Goal: Transaction & Acquisition: Book appointment/travel/reservation

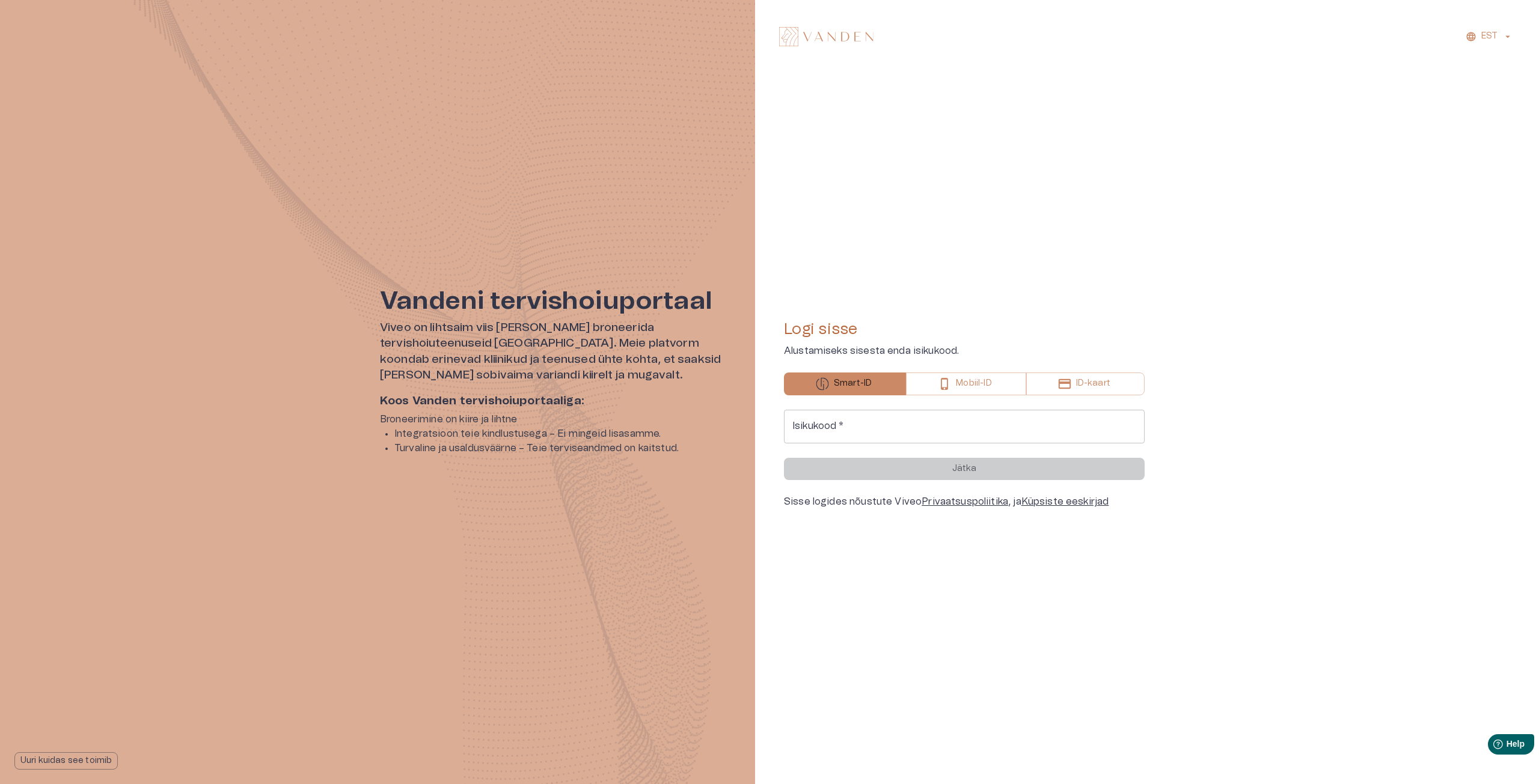
click at [938, 415] on input "Isikukood   *" at bounding box center [963, 426] width 361 height 34
type input "**********"
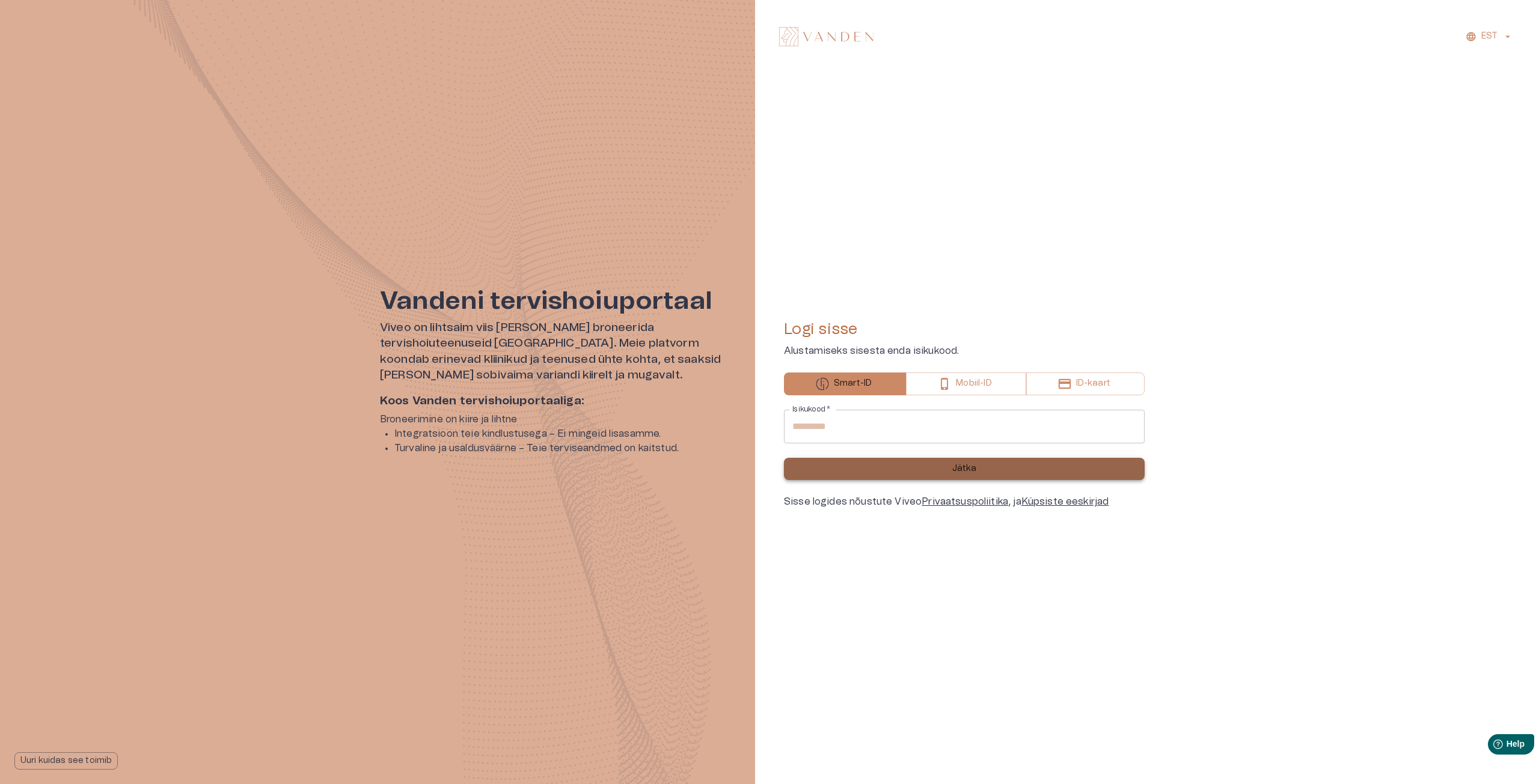
click at [939, 463] on button "Jätka" at bounding box center [963, 469] width 361 height 22
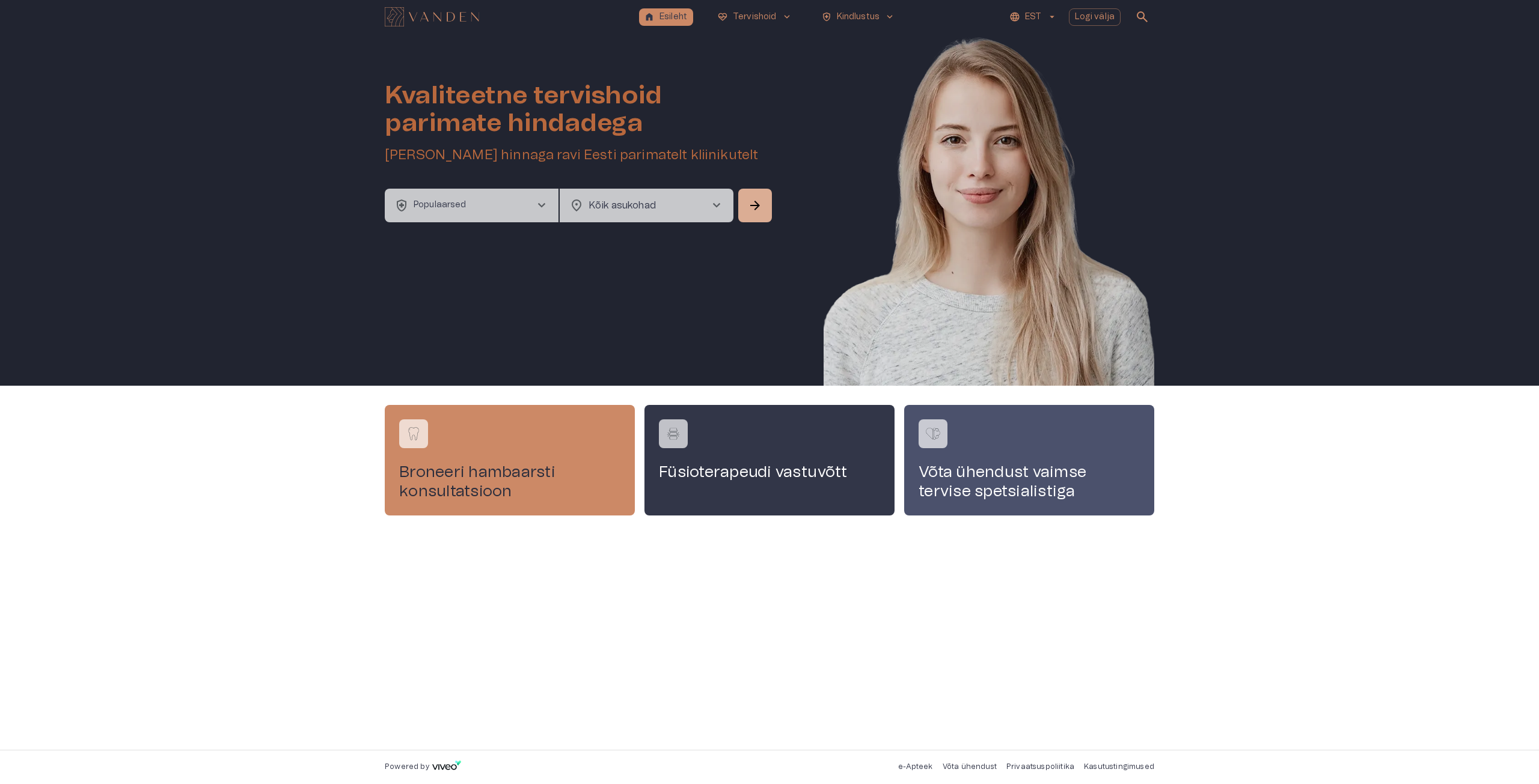
click at [456, 206] on p "Populaarsed" at bounding box center [440, 205] width 53 height 13
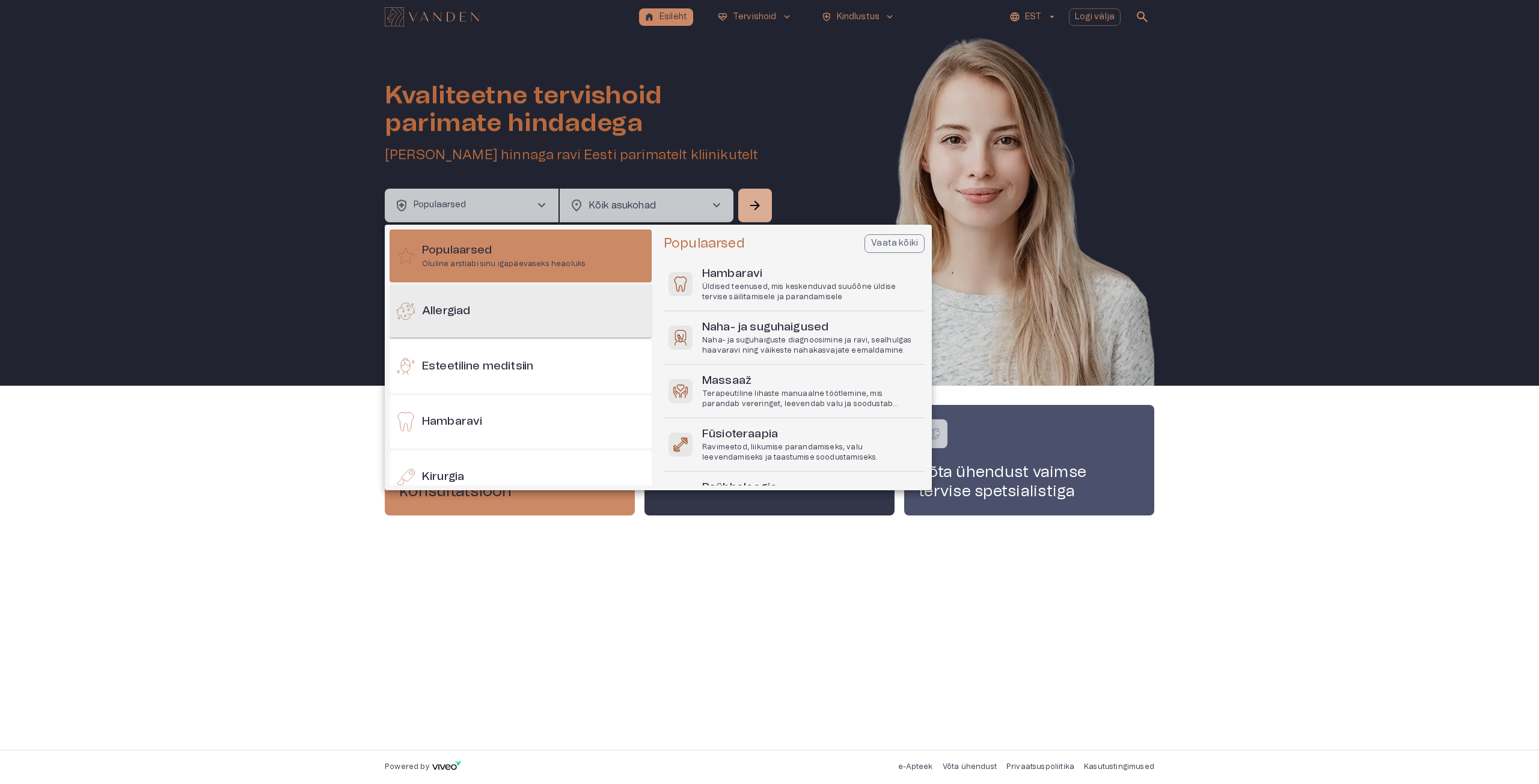
click at [461, 312] on h6 "Allergiad" at bounding box center [446, 311] width 48 height 16
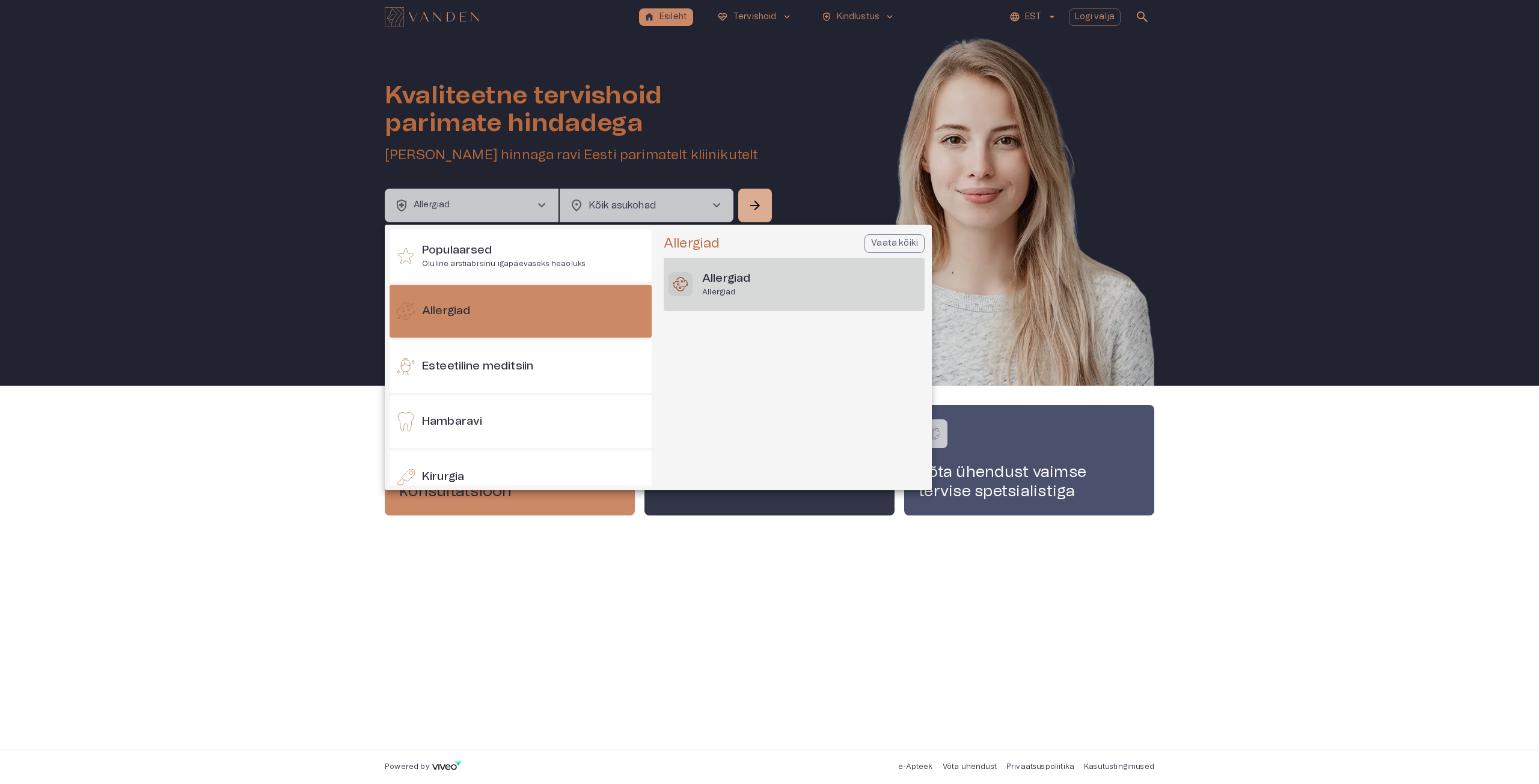
click at [736, 293] on p "Allergiad" at bounding box center [726, 292] width 48 height 10
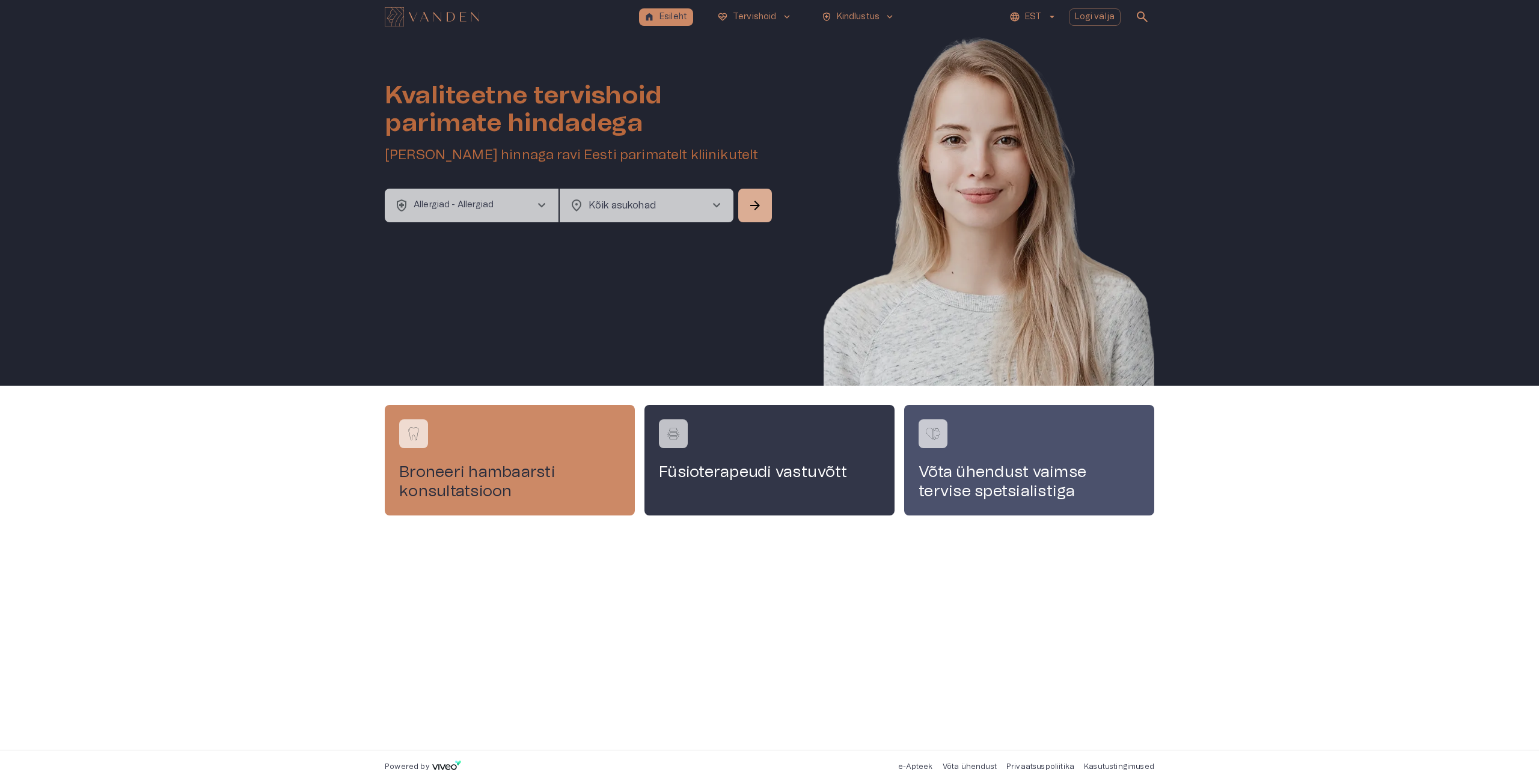
click at [720, 213] on div "location_on Kõik asukohad chevron_right ​" at bounding box center [646, 206] width 174 height 34
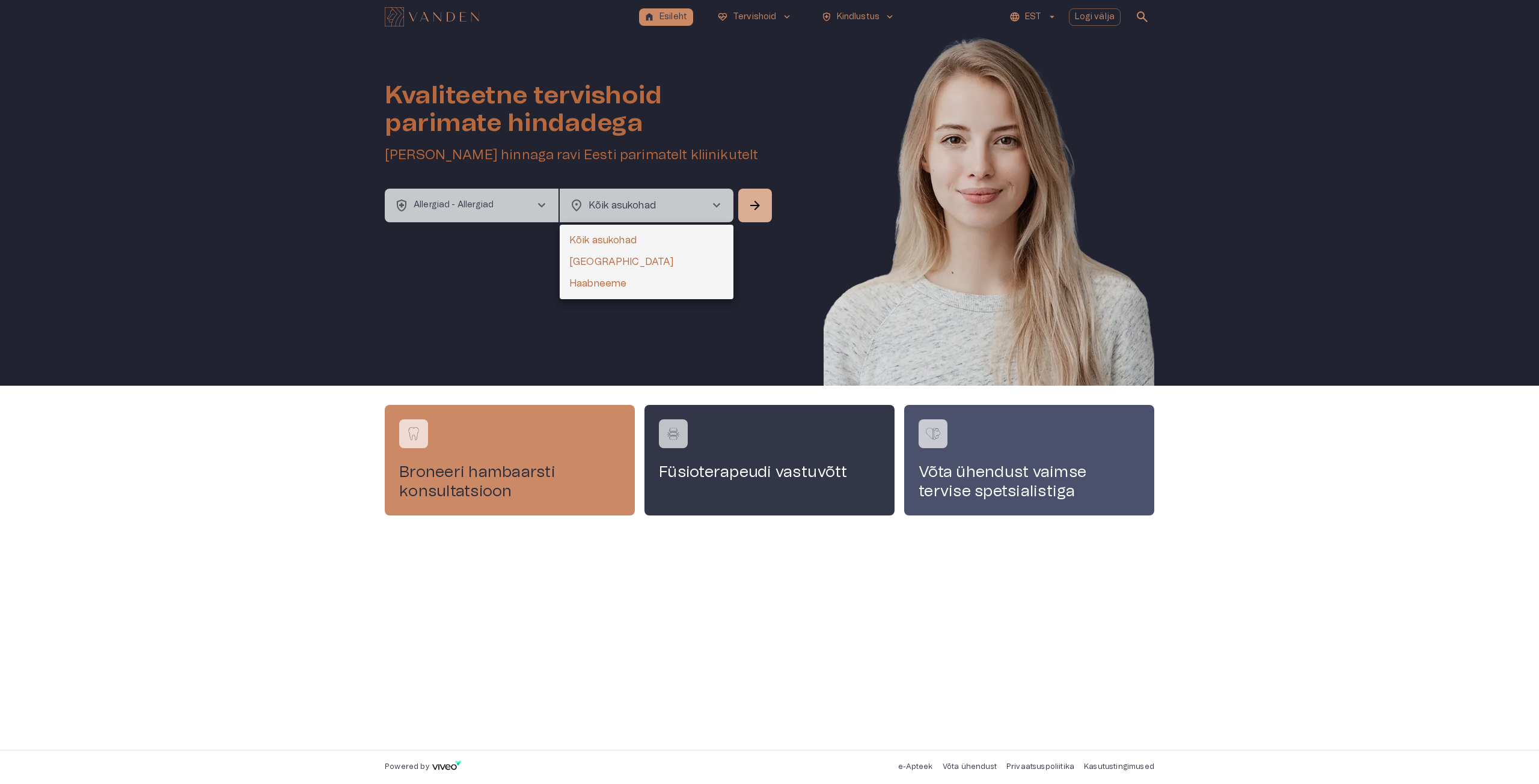
click at [639, 258] on li "[GEOGRAPHIC_DATA]" at bounding box center [646, 262] width 174 height 22
type input "**********"
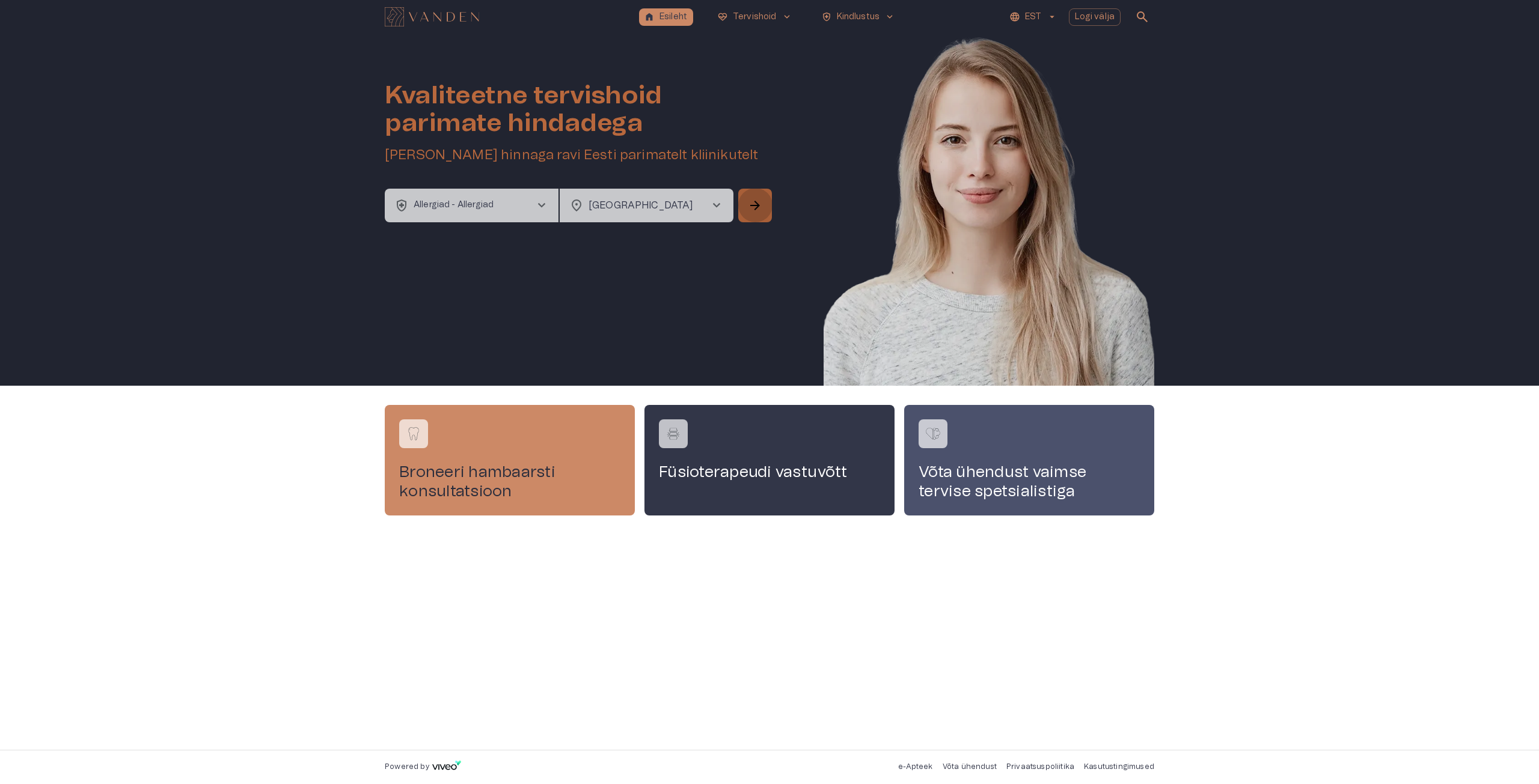
click at [765, 217] on button "arrow_forward" at bounding box center [755, 206] width 34 height 34
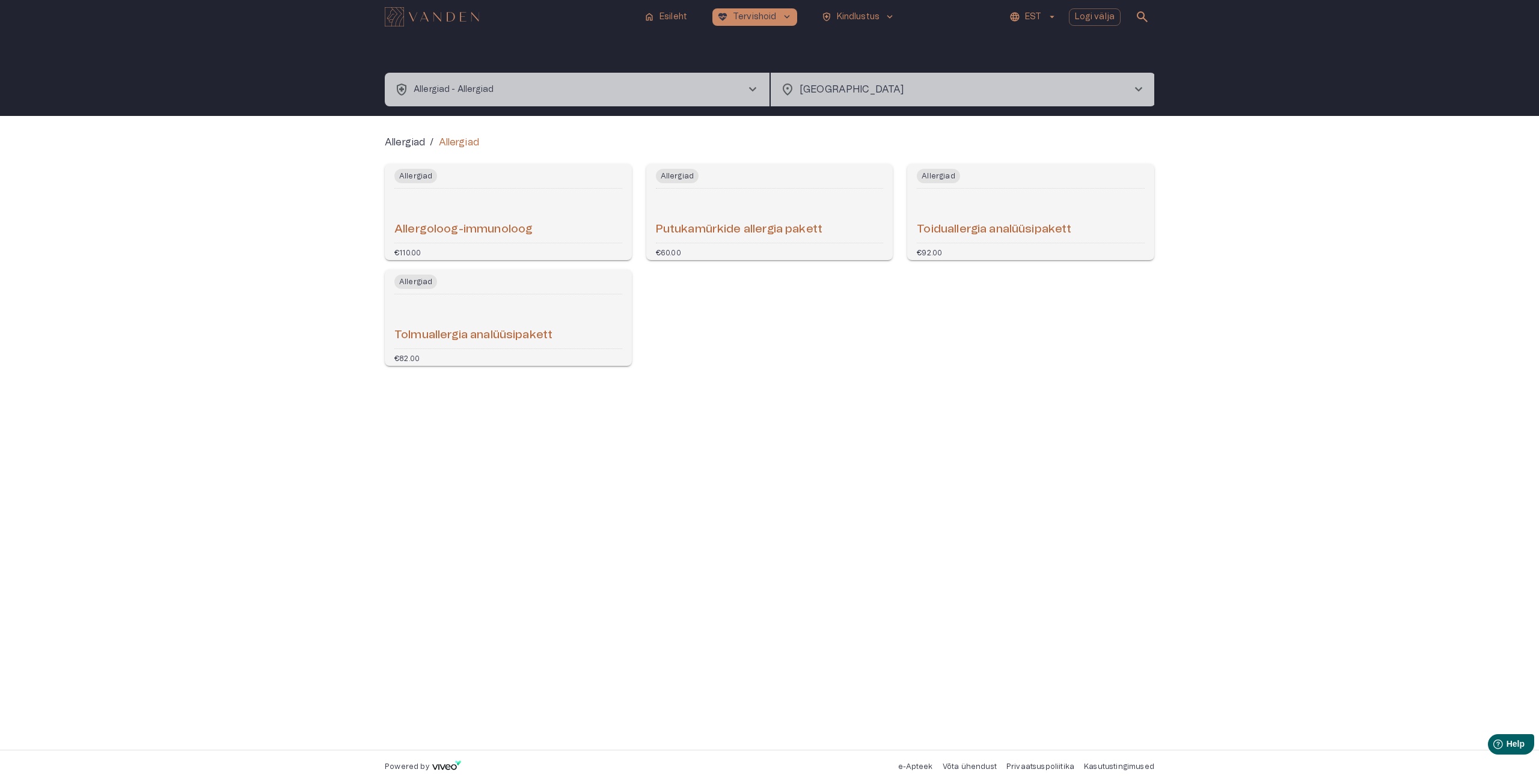
click at [572, 237] on div "Allergoloog-immunoloog" at bounding box center [508, 216] width 228 height 45
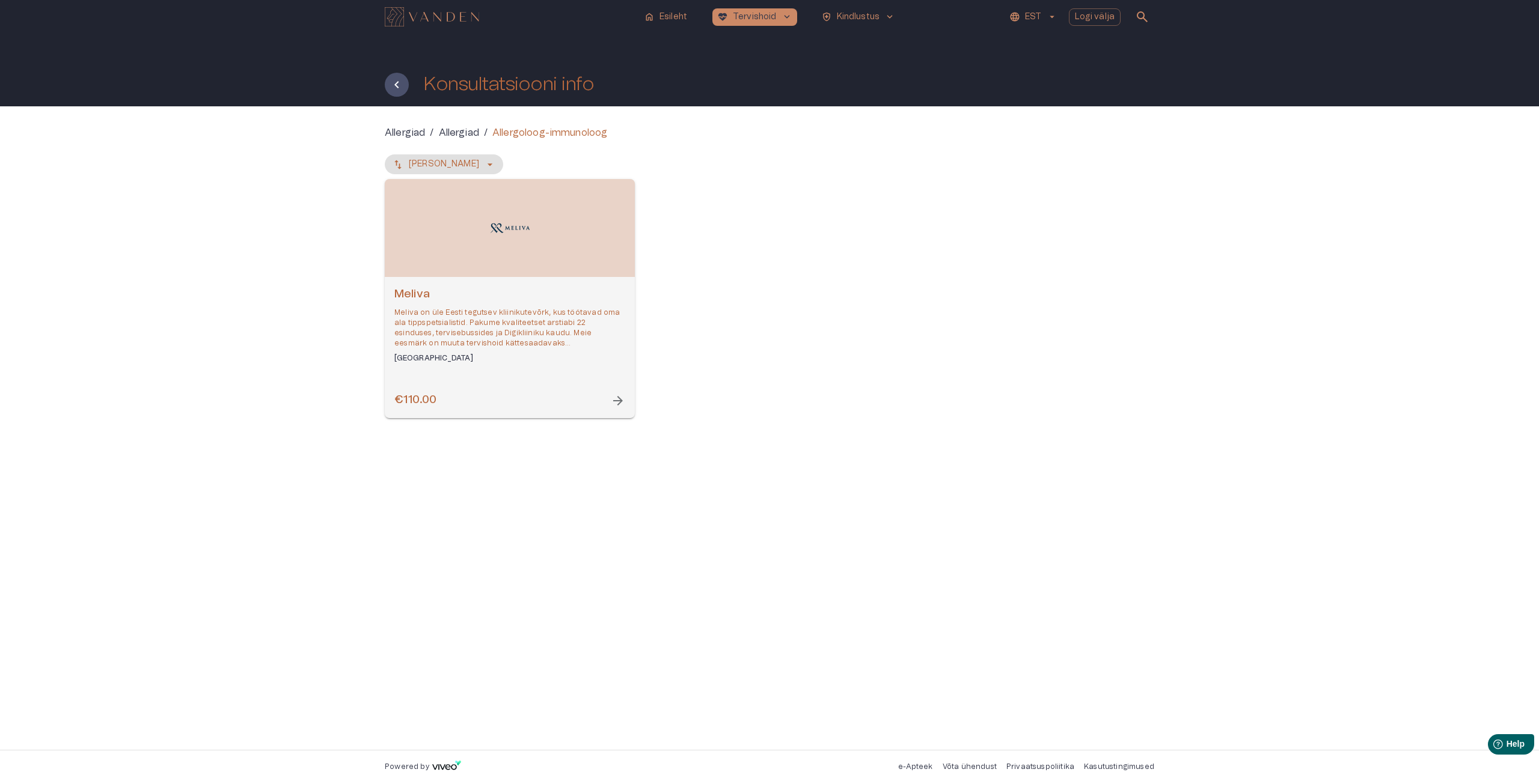
click at [554, 270] on div "Open selected supplier available booking dates" at bounding box center [509, 228] width 250 height 98
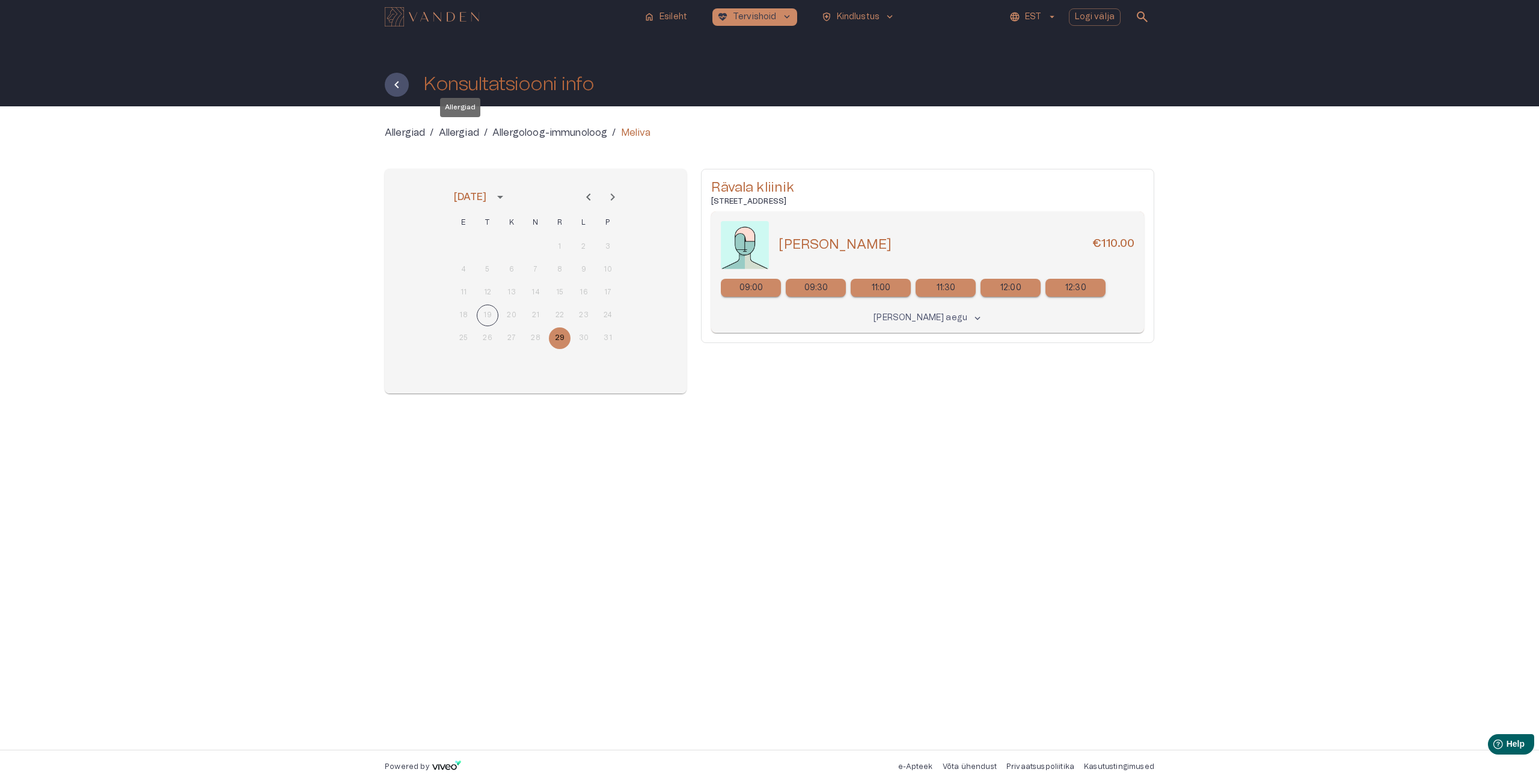
click at [453, 130] on p "Allergiad" at bounding box center [459, 132] width 41 height 15
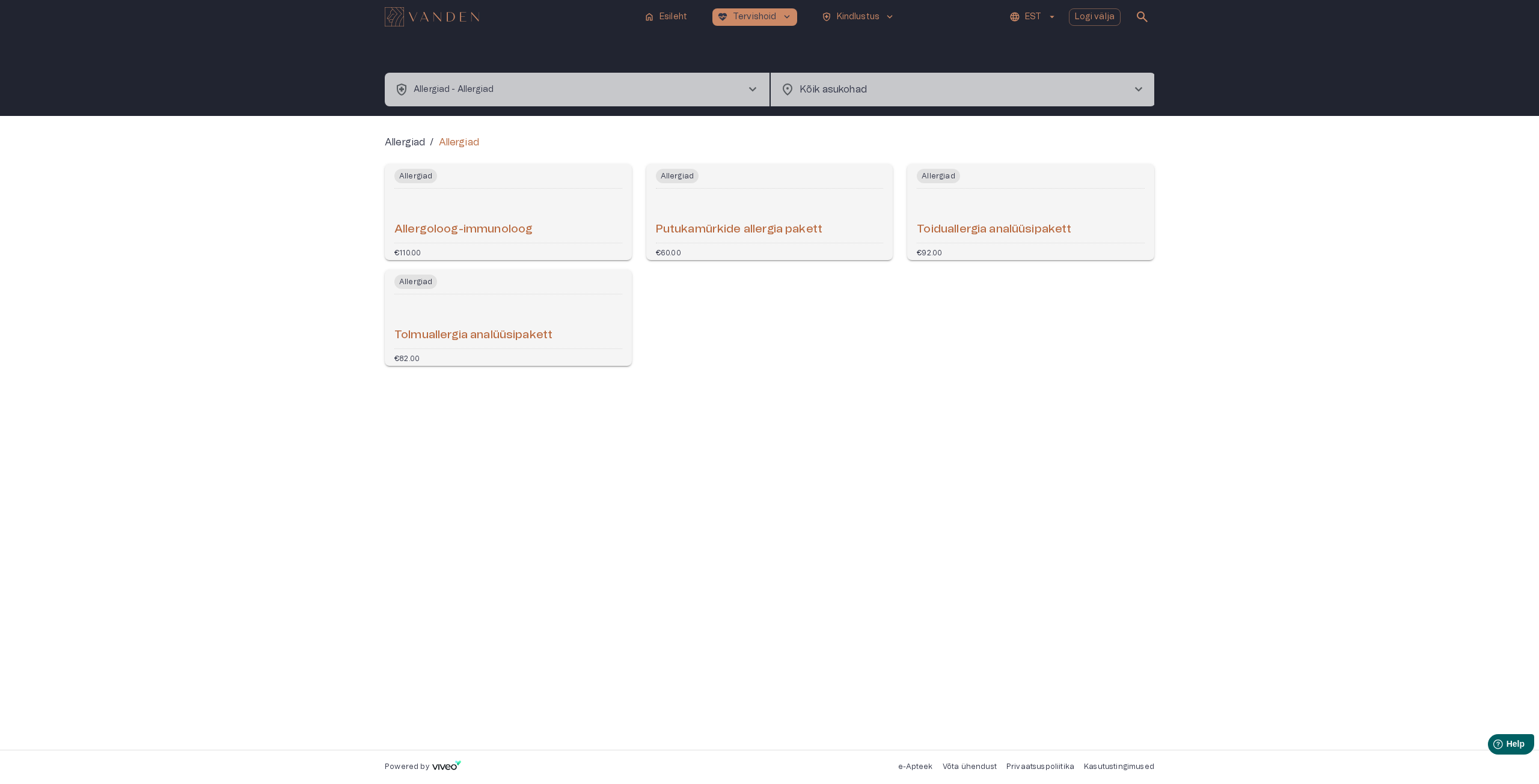
click at [548, 227] on div "Allergoloog-immunoloog" at bounding box center [508, 216] width 228 height 45
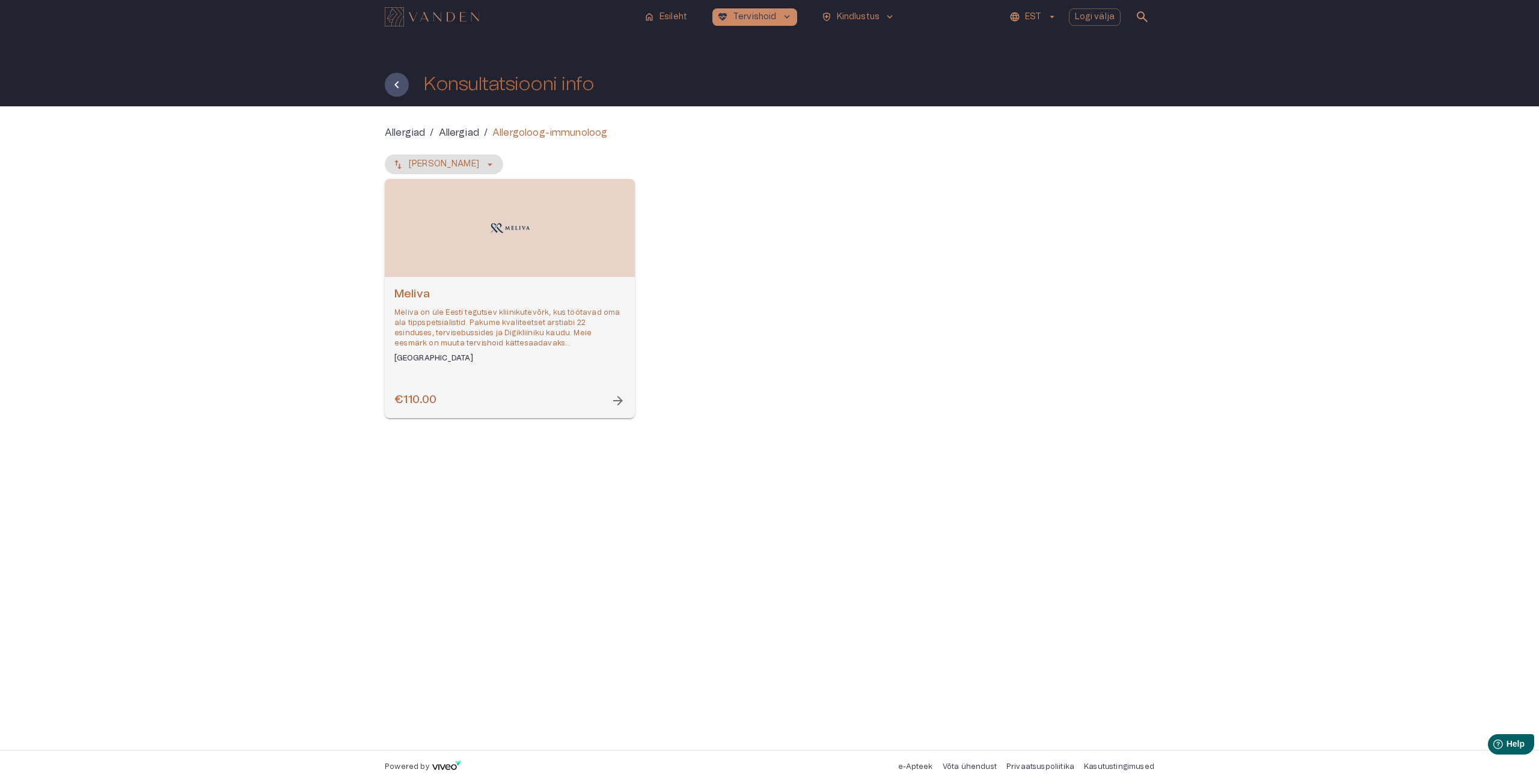
click at [618, 400] on span "arrow_forward" at bounding box center [618, 400] width 15 height 15
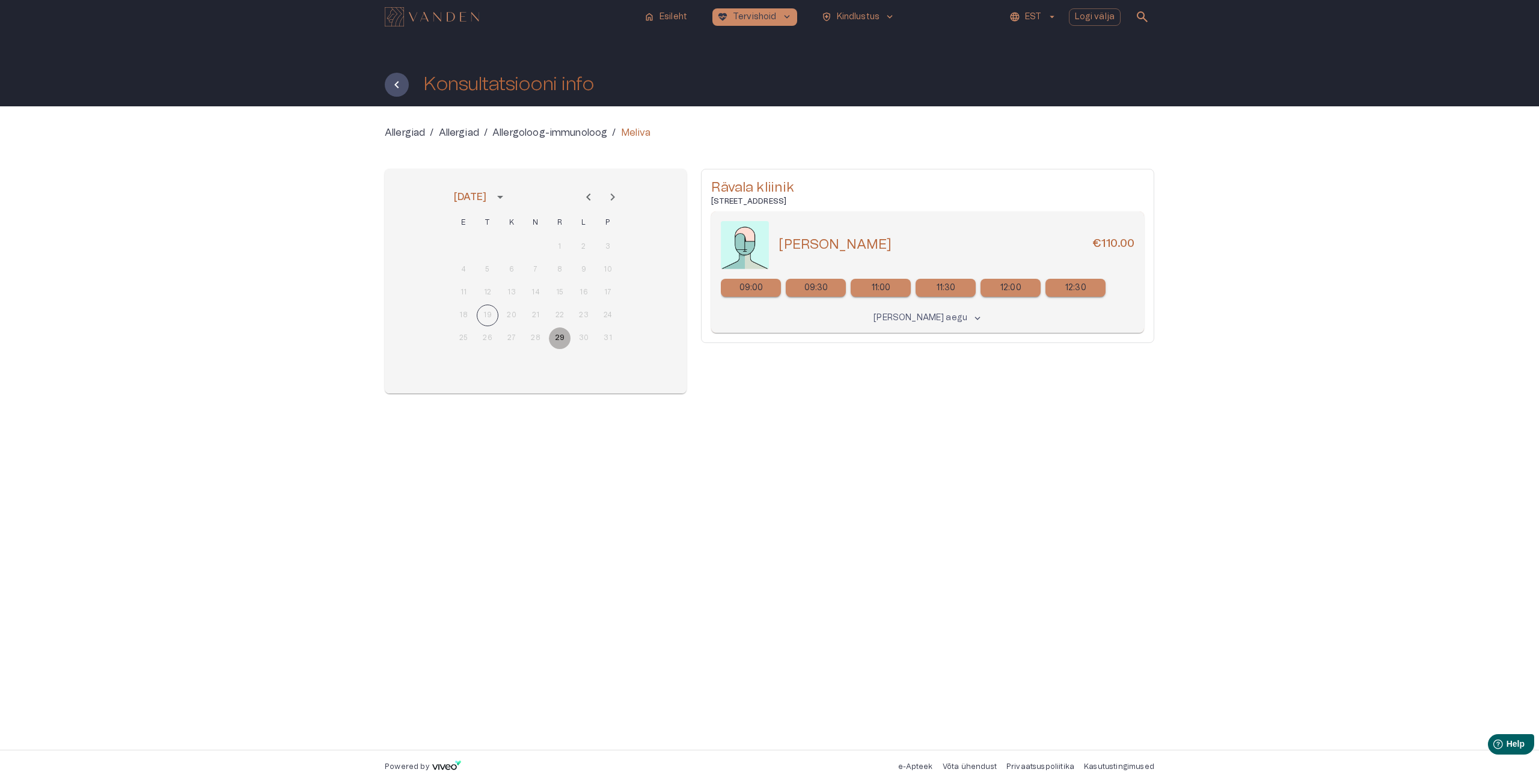
click at [559, 344] on button "29" at bounding box center [559, 338] width 22 height 22
click at [766, 288] on div "09:00" at bounding box center [751, 288] width 60 height 18
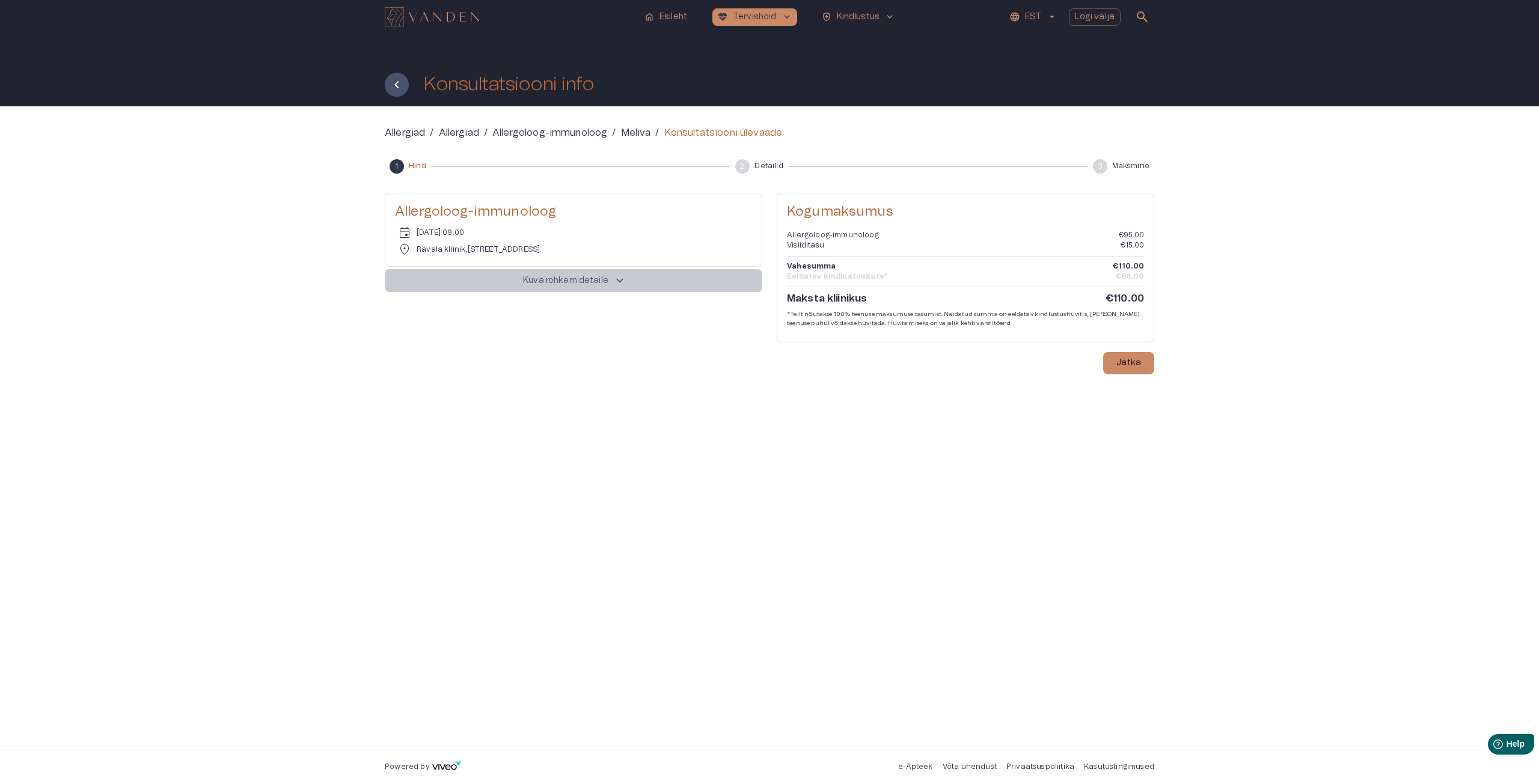
click at [618, 283] on span "keyboard_arrow_up" at bounding box center [620, 280] width 13 height 13
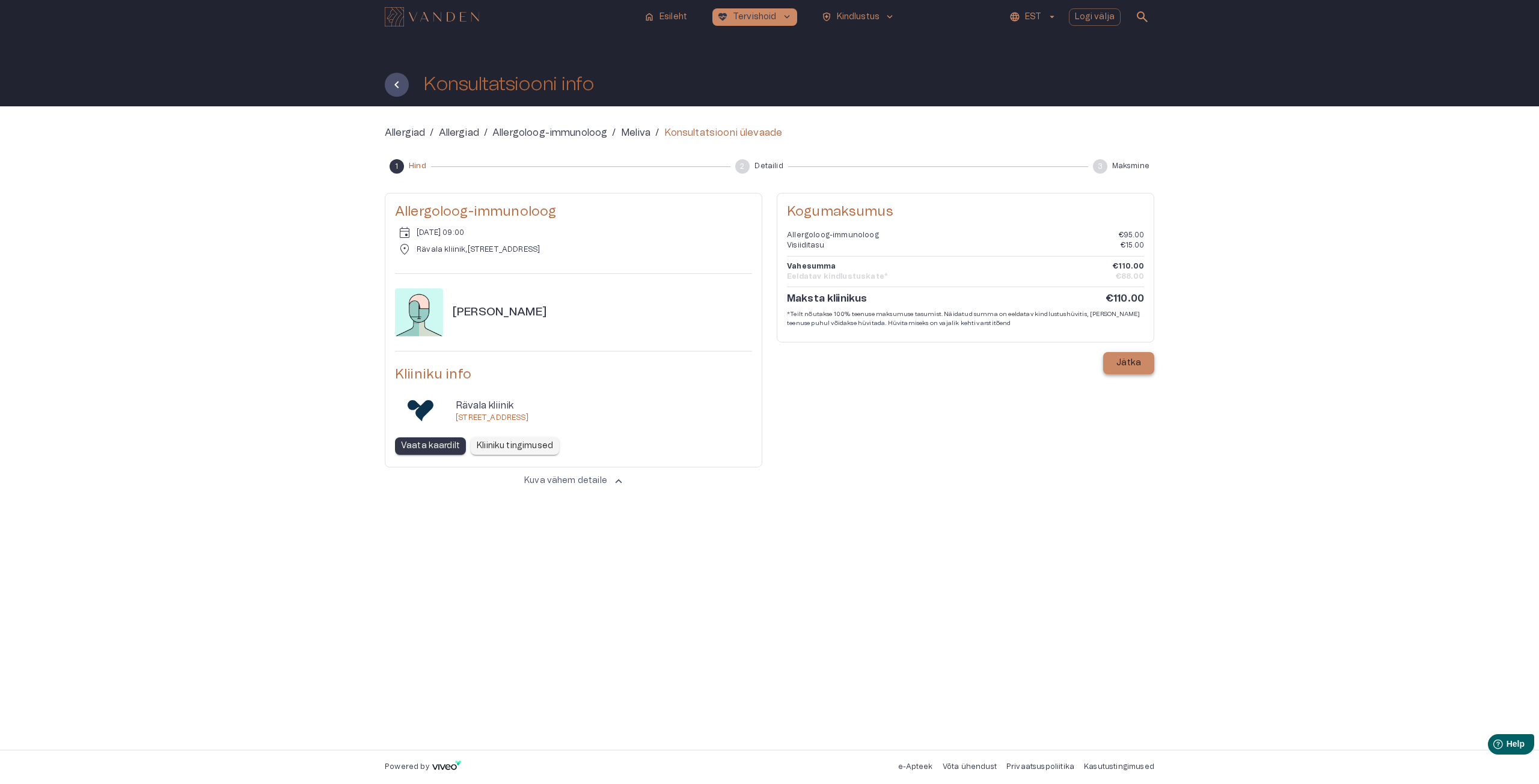
click at [1120, 363] on p "Jätka" at bounding box center [1128, 363] width 25 height 13
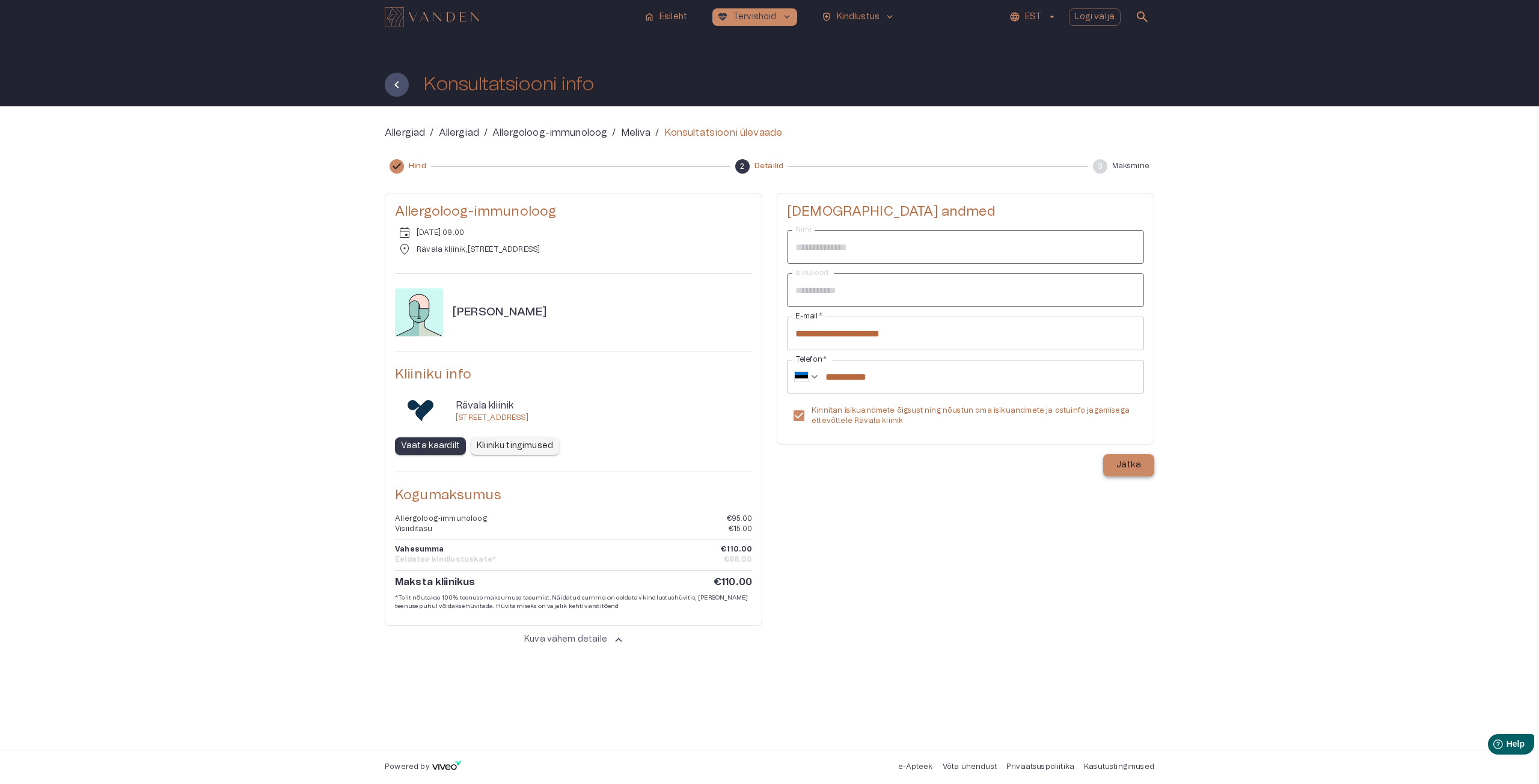
click at [1130, 466] on p "Jätka" at bounding box center [1128, 465] width 25 height 13
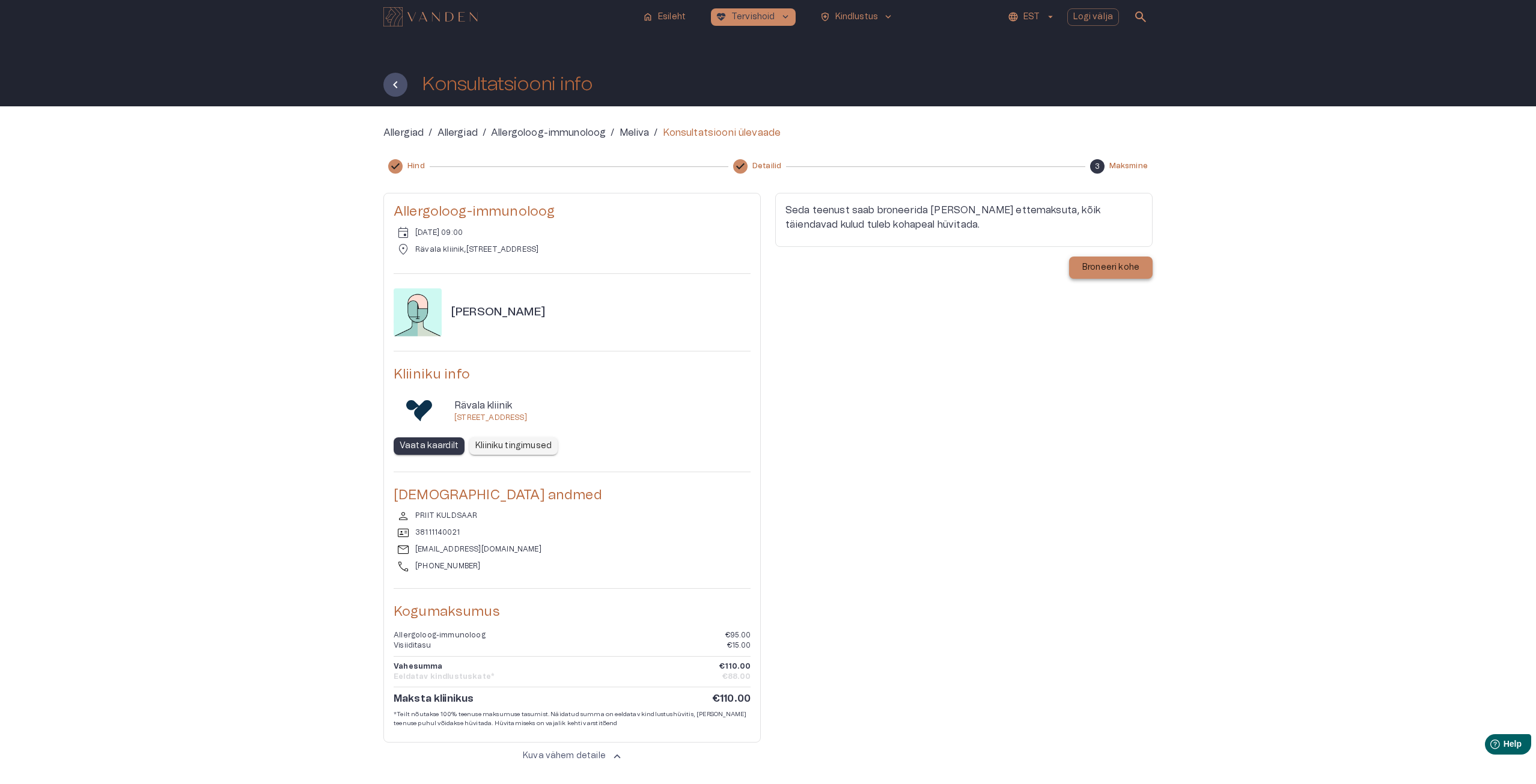
click at [1101, 267] on p "Broneeri kohe" at bounding box center [1111, 267] width 57 height 13
